Goal: Task Accomplishment & Management: Manage account settings

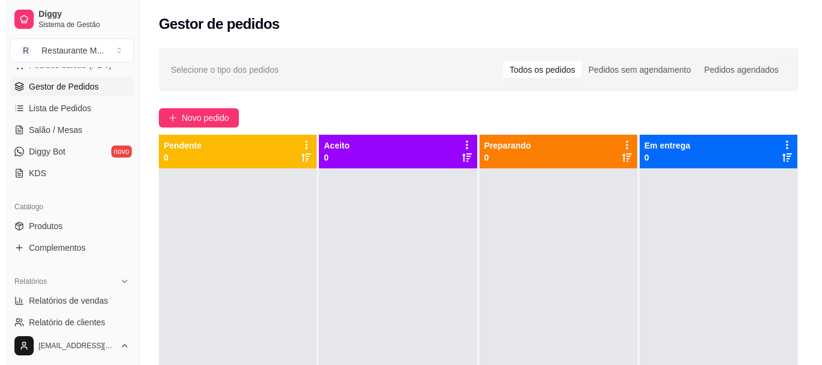
scroll to position [170, 0]
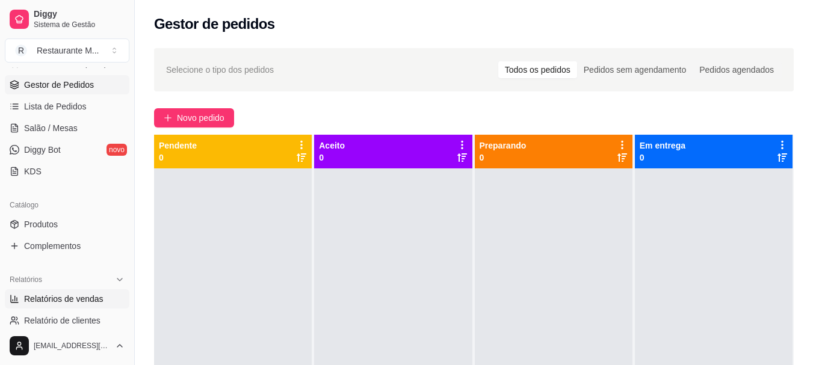
click at [72, 295] on span "Relatórios de vendas" at bounding box center [63, 299] width 79 height 12
select select "ALL"
select select "0"
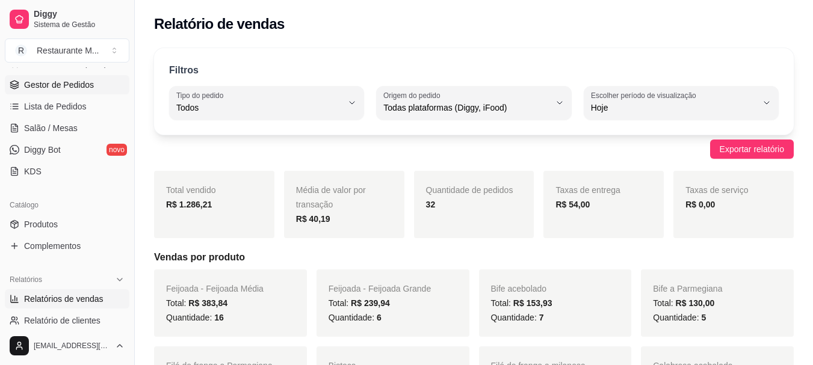
click at [56, 89] on span "Gestor de Pedidos" at bounding box center [59, 85] width 70 height 12
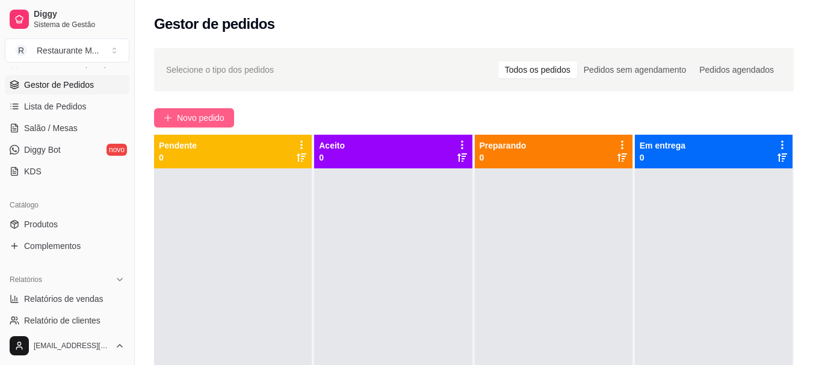
click at [193, 117] on span "Novo pedido" at bounding box center [201, 117] width 48 height 13
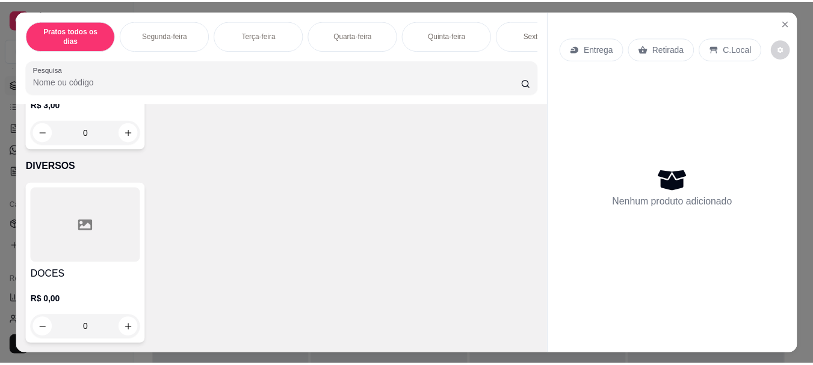
scroll to position [2664, 0]
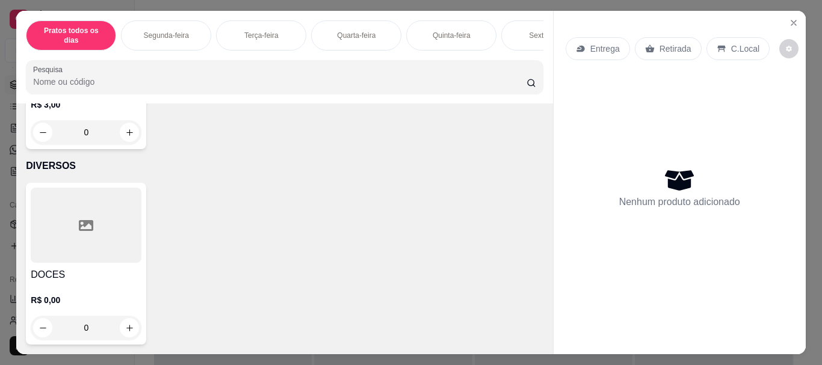
click at [99, 250] on div at bounding box center [86, 225] width 111 height 75
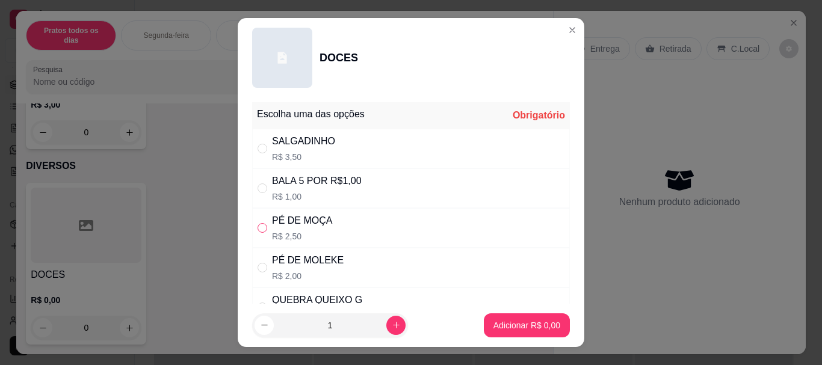
click at [258, 229] on input "" at bounding box center [263, 228] width 10 height 10
radio input "true"
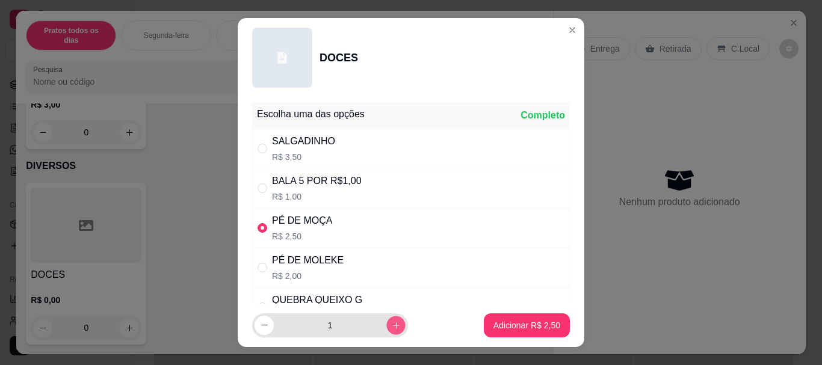
click at [392, 330] on icon "increase-product-quantity" at bounding box center [396, 325] width 9 height 9
type input "2"
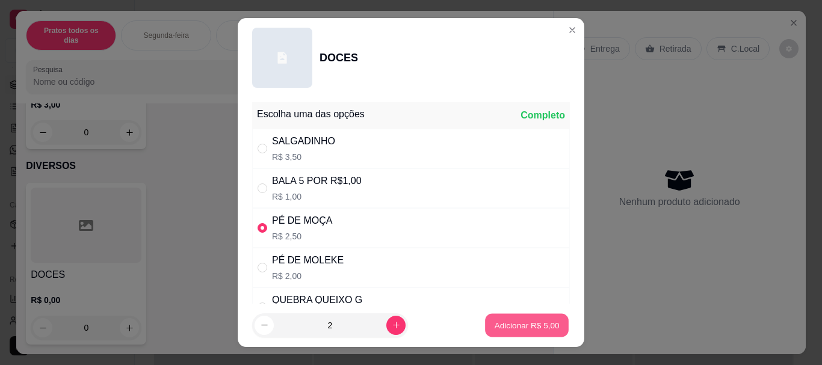
click at [522, 322] on p "Adicionar R$ 5,00" at bounding box center [526, 324] width 65 height 11
type input "2"
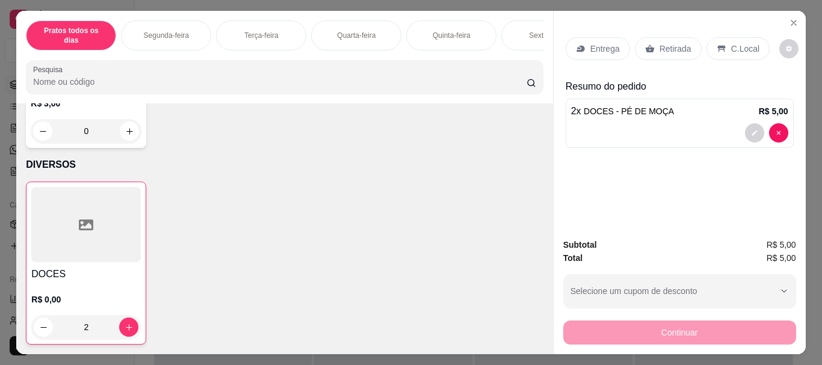
click at [723, 42] on div "C.Local" at bounding box center [737, 48] width 63 height 23
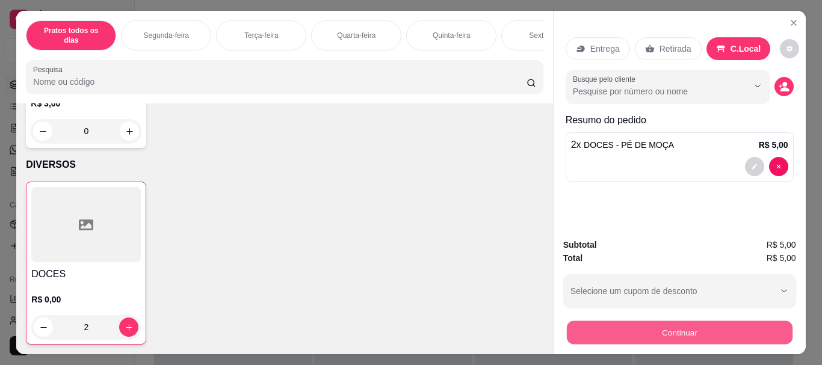
click at [676, 324] on button "Continuar" at bounding box center [679, 332] width 226 height 23
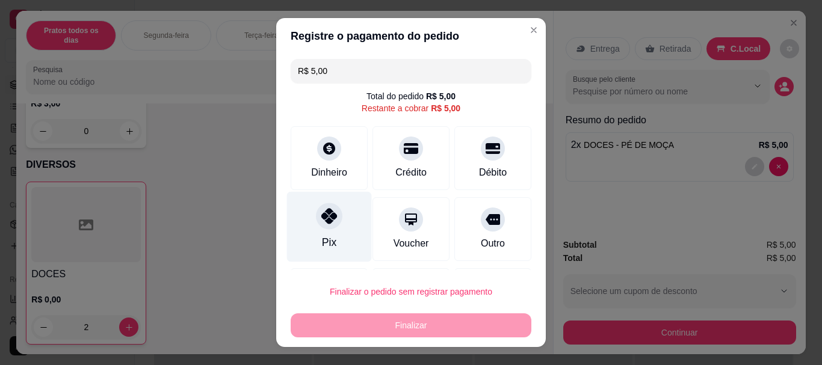
click at [332, 226] on div "Pix" at bounding box center [329, 227] width 85 height 70
type input "R$ 0,00"
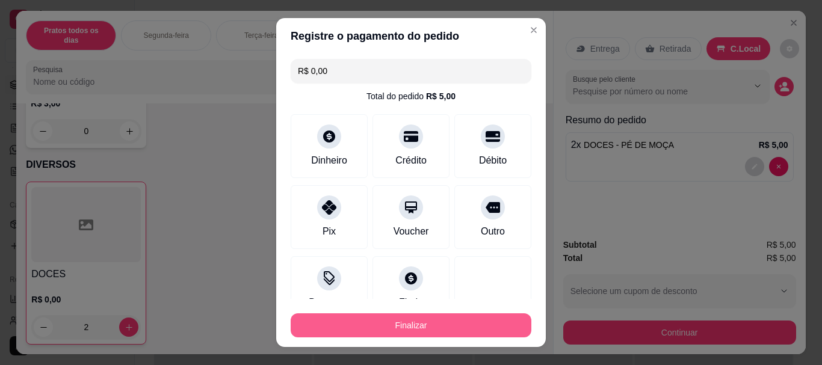
click at [424, 330] on button "Finalizar" at bounding box center [411, 325] width 241 height 24
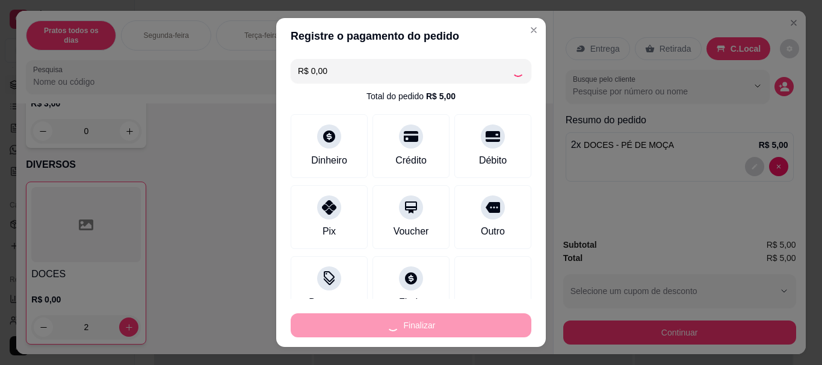
type input "0"
type input "-R$ 5,00"
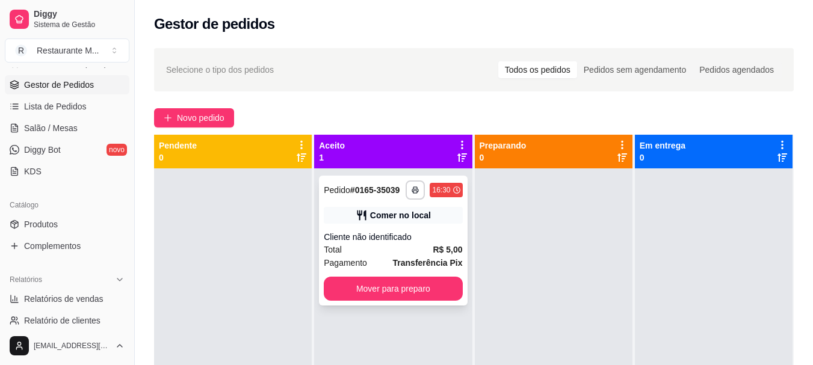
click at [421, 258] on strong "Transferência Pix" at bounding box center [428, 263] width 70 height 10
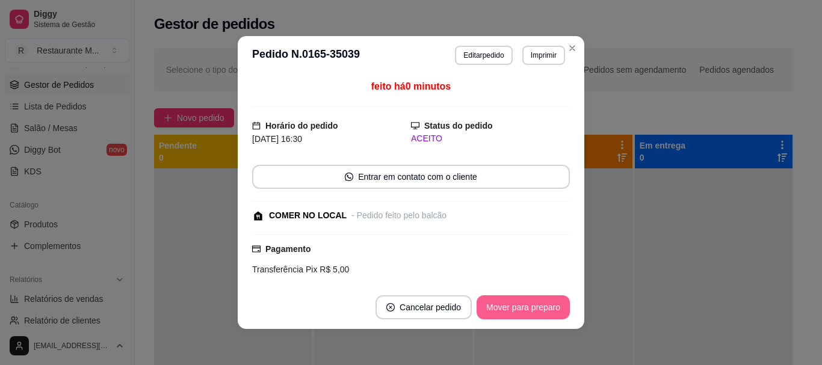
click at [521, 304] on button "Mover para preparo" at bounding box center [523, 307] width 93 height 24
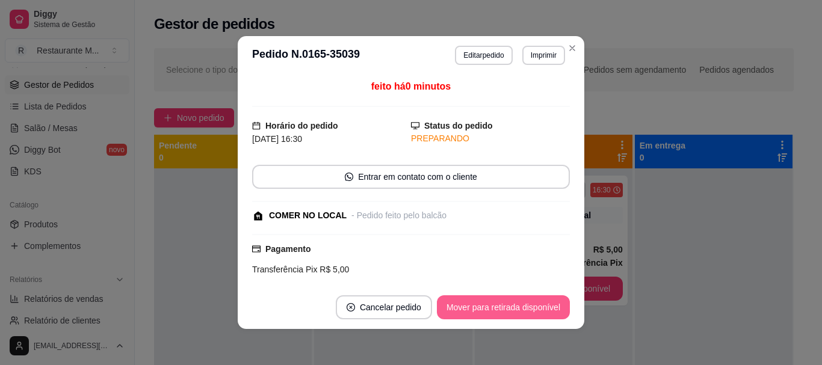
click at [521, 304] on button "Mover para retirada disponível" at bounding box center [503, 307] width 133 height 24
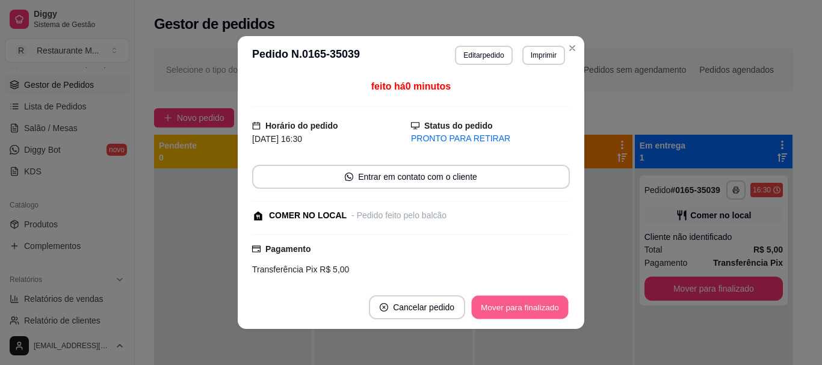
click at [521, 304] on button "Mover para finalizado" at bounding box center [520, 307] width 97 height 23
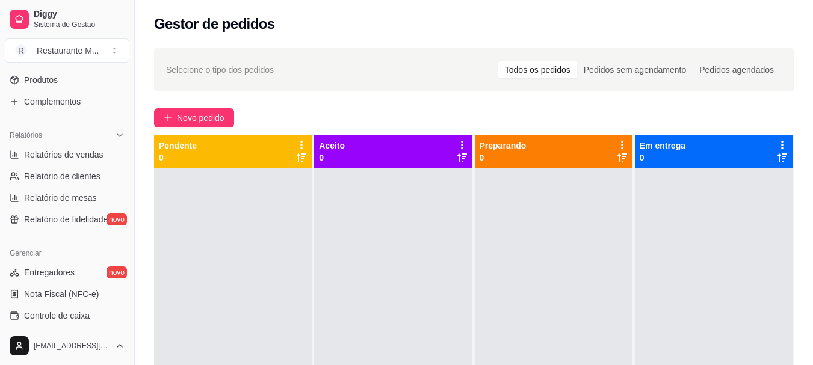
scroll to position [353, 0]
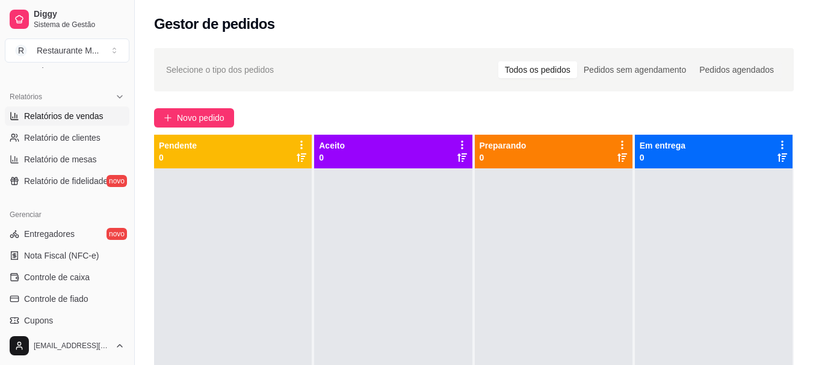
click at [58, 116] on span "Relatórios de vendas" at bounding box center [63, 116] width 79 height 12
select select "ALL"
select select "0"
